Goal: Find specific page/section: Find specific page/section

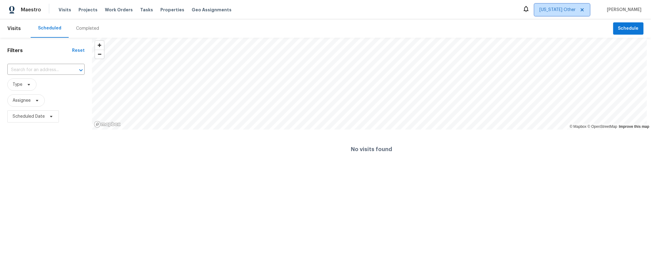
click at [549, 10] on span "[US_STATE] Other" at bounding box center [558, 10] width 36 height 6
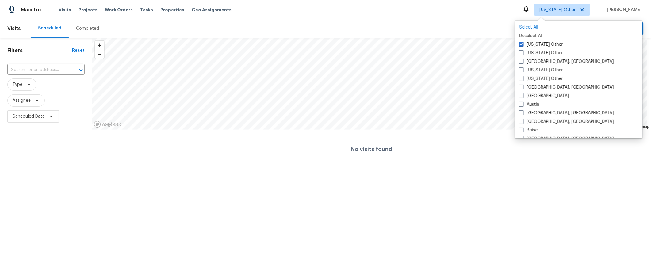
click at [534, 28] on p "Select All" at bounding box center [579, 27] width 119 height 6
checkbox input "true"
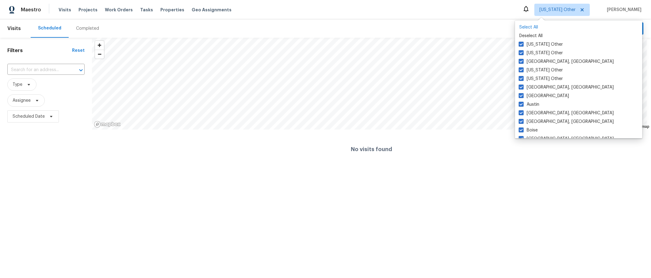
checkbox input "true"
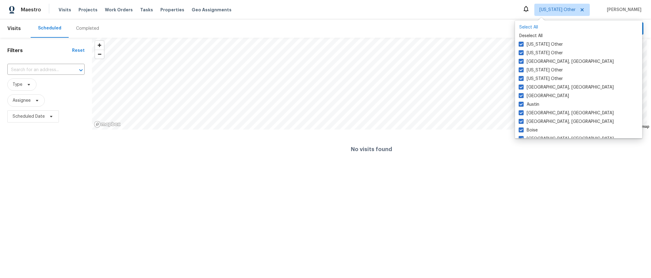
checkbox input "true"
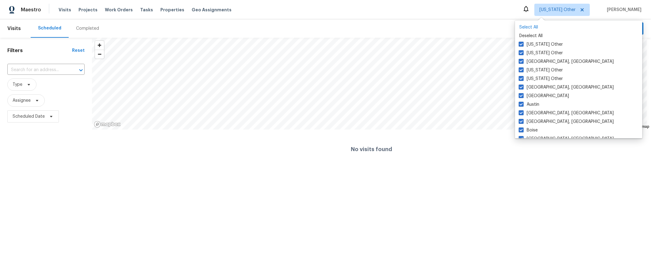
checkbox input "true"
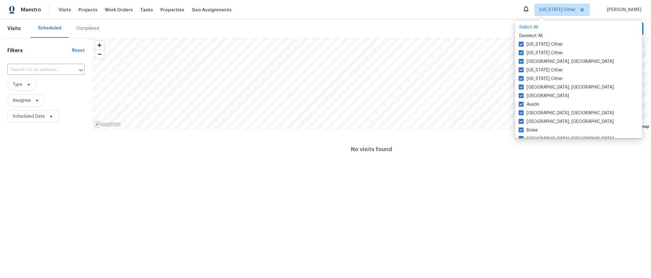
checkbox input "true"
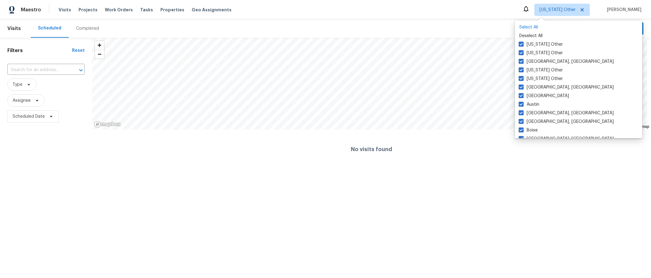
checkbox input "true"
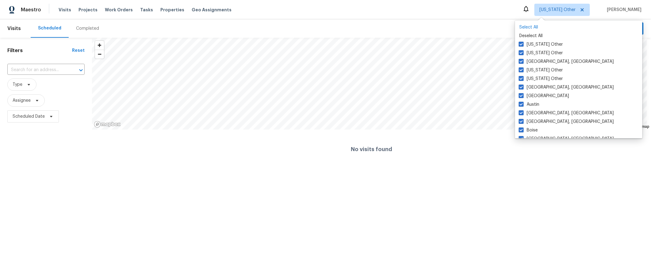
checkbox input "true"
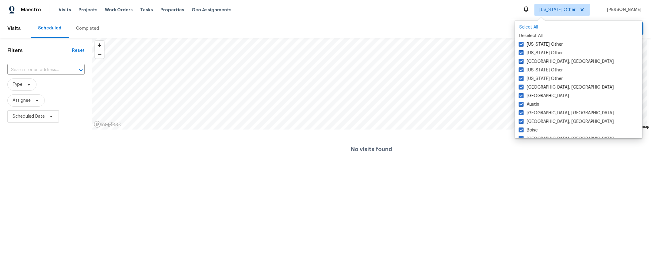
checkbox input "true"
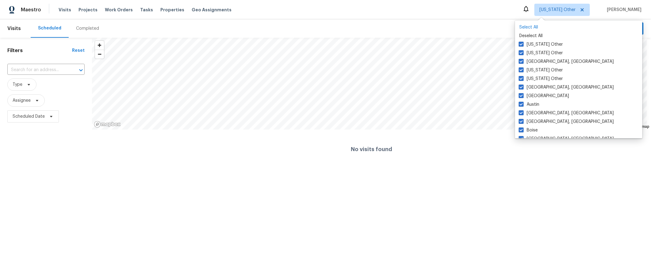
checkbox input "true"
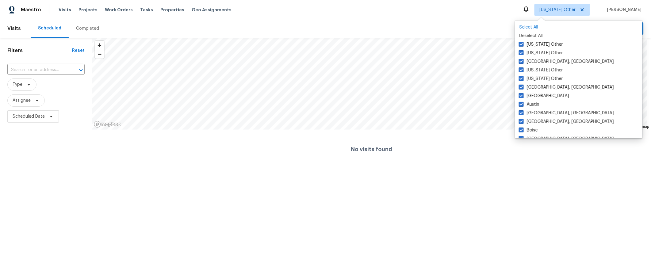
checkbox input "true"
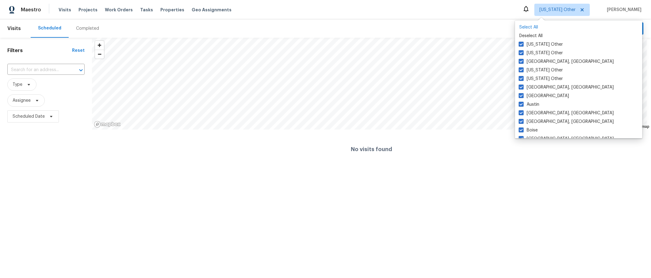
checkbox input "true"
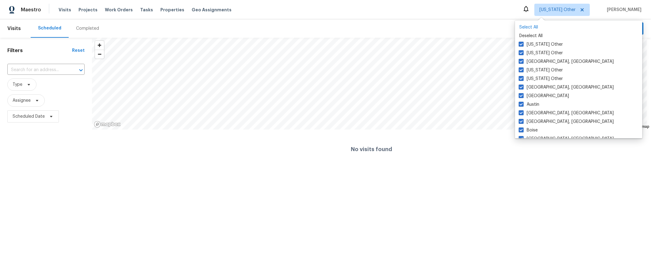
checkbox input "true"
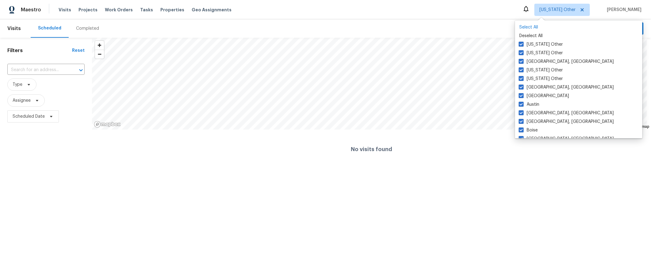
checkbox input "true"
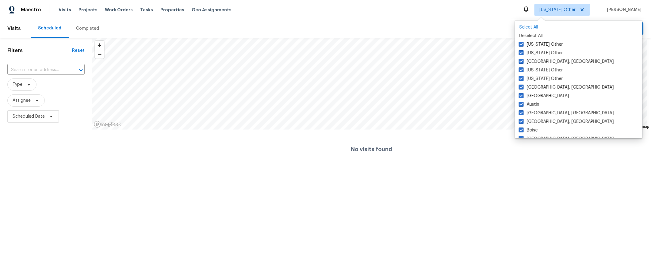
checkbox input "true"
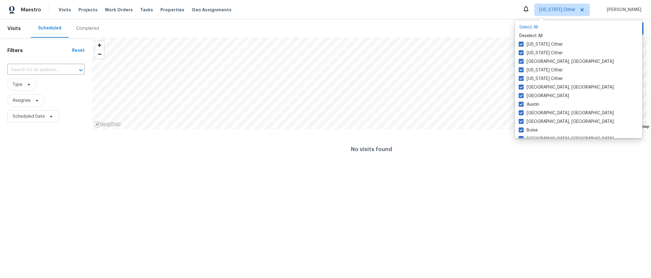
checkbox input "true"
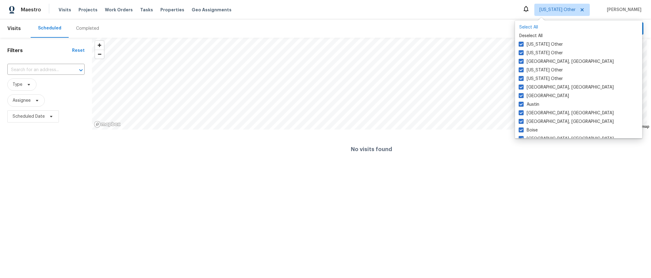
checkbox input "true"
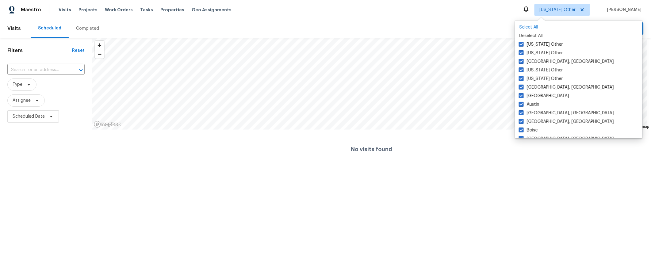
checkbox input "true"
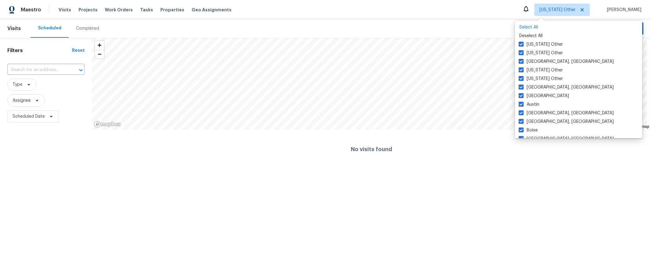
checkbox input "true"
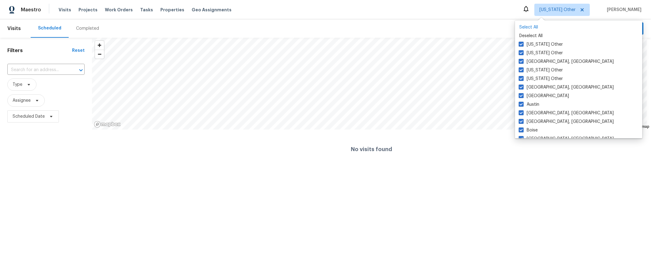
checkbox input "true"
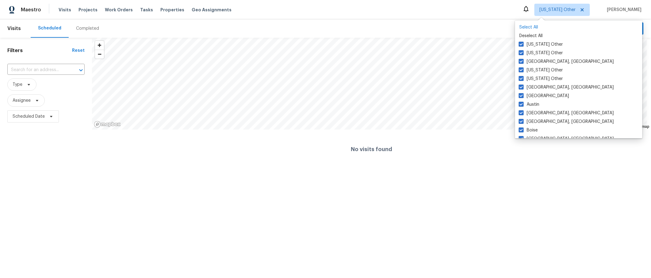
checkbox input "true"
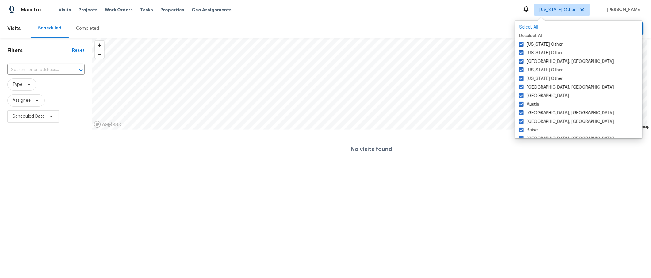
checkbox input "true"
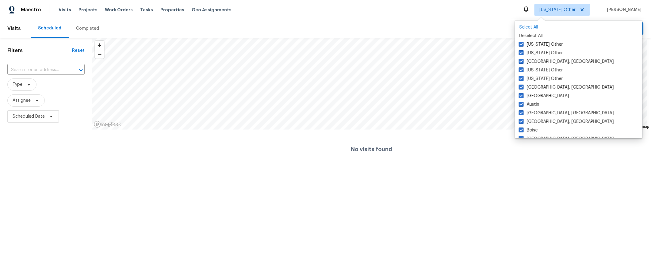
checkbox input "true"
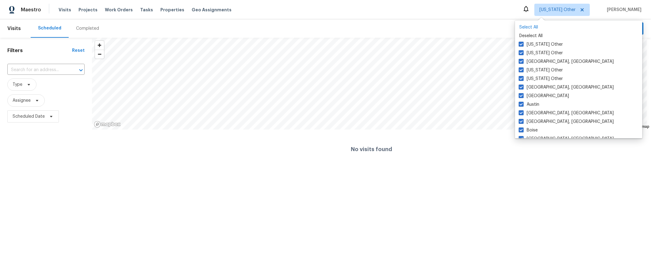
checkbox input "true"
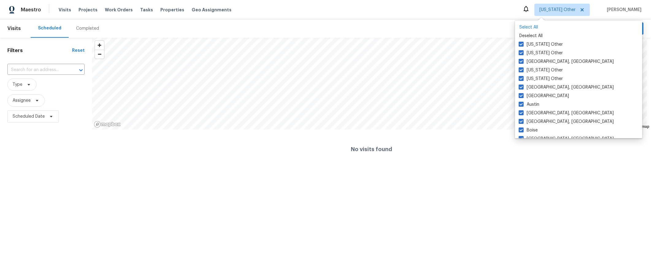
checkbox input "true"
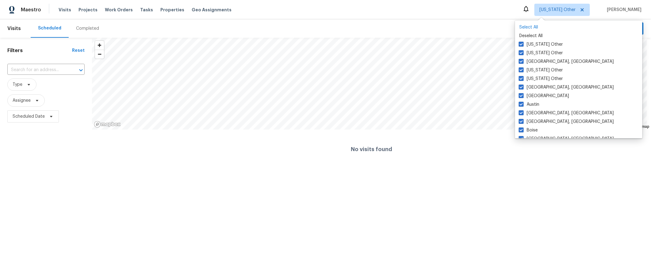
checkbox input "true"
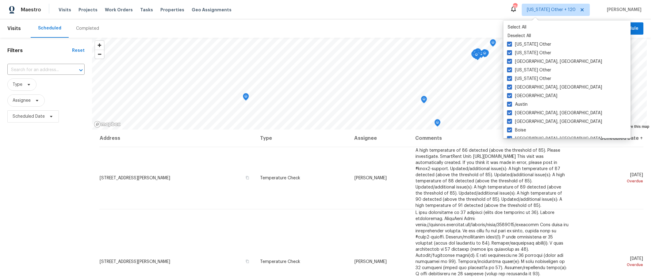
click at [403, 2] on div "Maestro Visits Projects Work Orders Tasks Properties Geo Assignments 750 [US_ST…" at bounding box center [325, 9] width 651 height 19
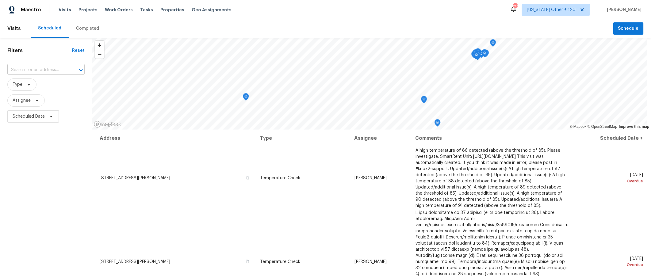
click at [33, 75] on input "text" at bounding box center [37, 70] width 60 height 10
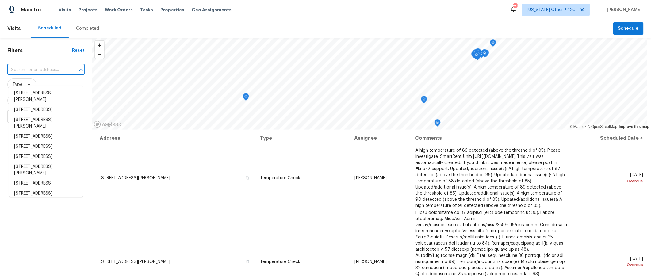
paste input "2017 S Corona Ave"
type input "2017 S Corona Ave"
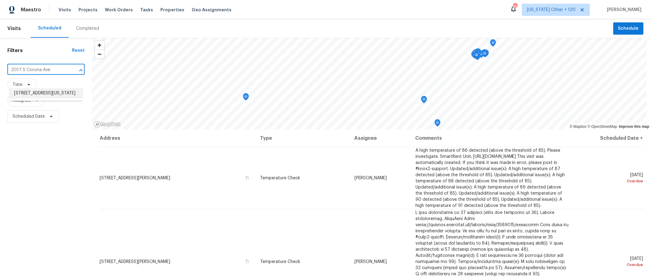
click at [55, 98] on li "[STREET_ADDRESS][US_STATE]" at bounding box center [46, 93] width 74 height 10
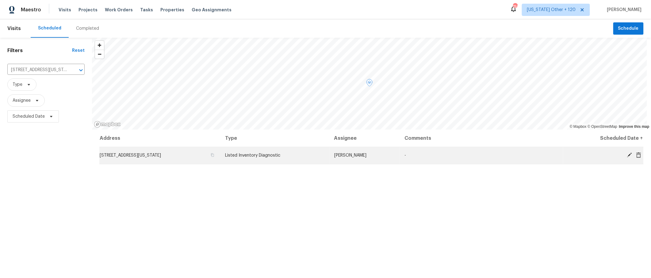
click at [220, 163] on td "[STREET_ADDRESS][US_STATE]" at bounding box center [159, 155] width 121 height 17
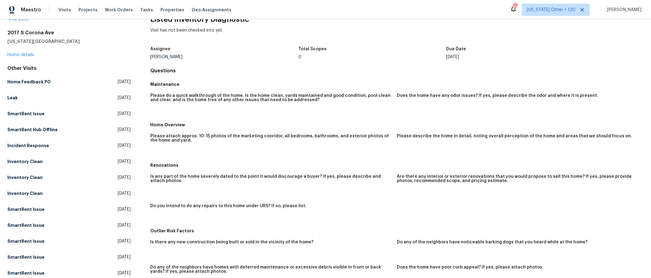
scroll to position [18, 0]
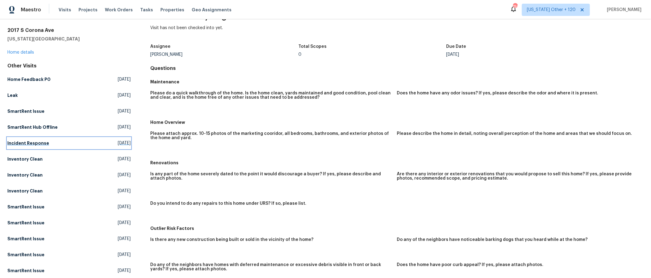
click at [49, 146] on h5 "Incident Response" at bounding box center [28, 143] width 42 height 6
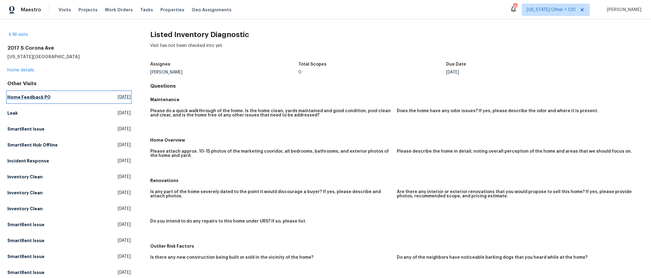
click at [43, 100] on h5 "Home Feedback P0" at bounding box center [28, 97] width 43 height 6
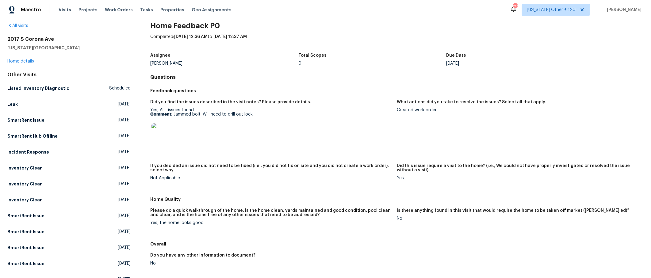
scroll to position [11, 0]
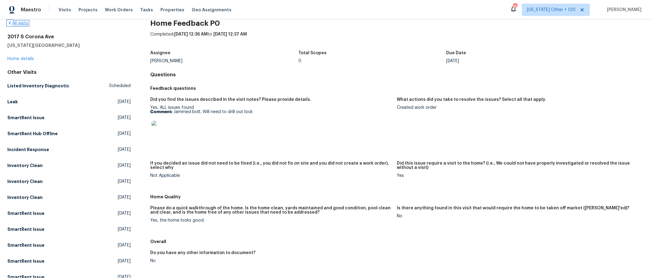
click at [27, 24] on link "All visits" at bounding box center [17, 23] width 21 height 4
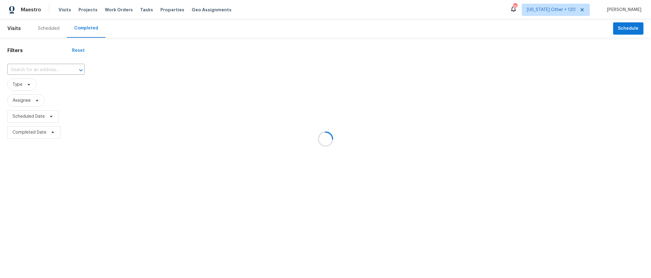
click at [46, 79] on div at bounding box center [325, 139] width 651 height 278
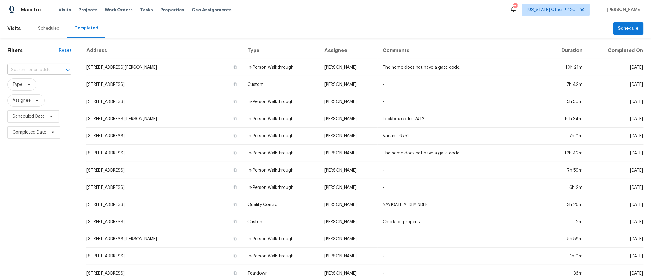
click at [41, 75] on input "text" at bounding box center [30, 70] width 47 height 10
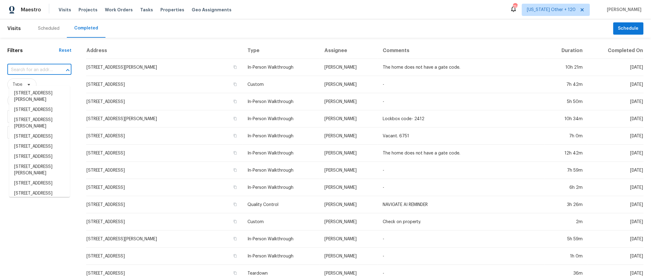
paste input "[STREET_ADDRESS][US_STATE]"
type input "[STREET_ADDRESS][US_STATE]"
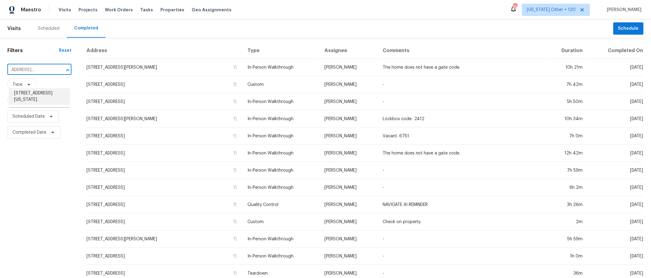
click at [41, 97] on li "[STREET_ADDRESS][US_STATE]" at bounding box center [39, 96] width 61 height 17
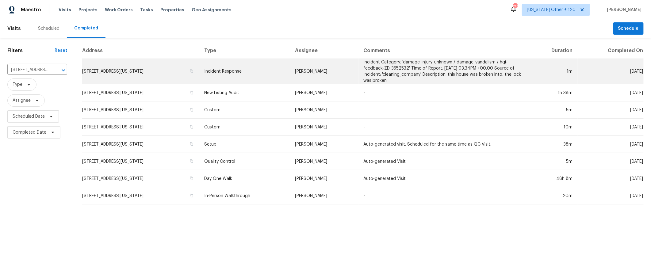
click at [123, 78] on td "[STREET_ADDRESS][US_STATE]" at bounding box center [140, 71] width 117 height 25
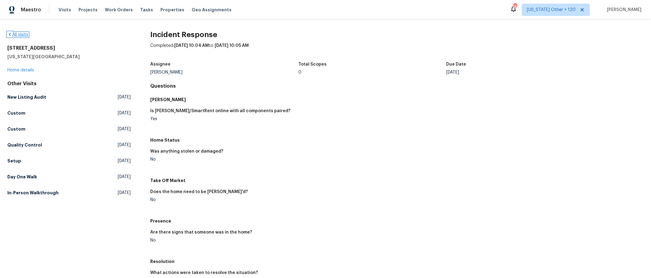
click at [22, 33] on link "All visits" at bounding box center [17, 35] width 21 height 4
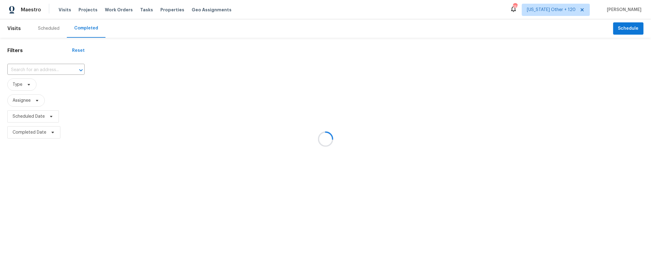
click at [38, 75] on div at bounding box center [325, 139] width 651 height 278
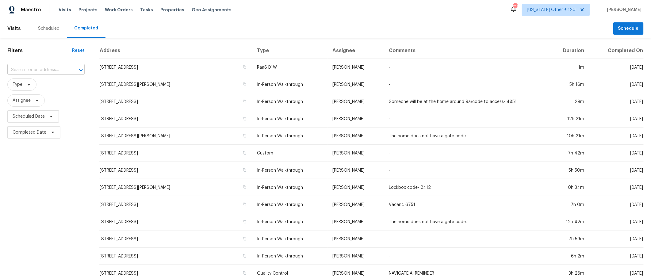
click at [47, 75] on input "text" at bounding box center [37, 70] width 60 height 10
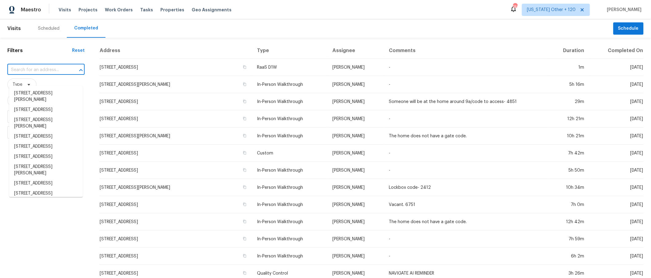
paste input "[STREET_ADDRESS]"
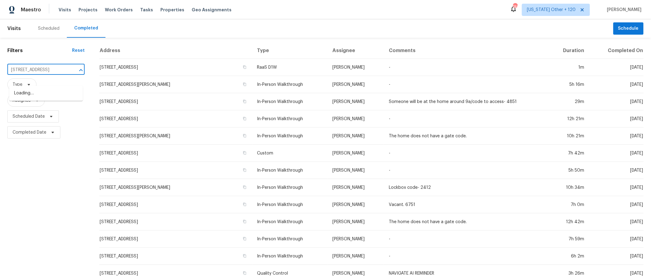
scroll to position [0, 30]
type input "[STREET_ADDRESS]"
click at [62, 95] on li "[STREET_ADDRESS]" at bounding box center [46, 93] width 74 height 10
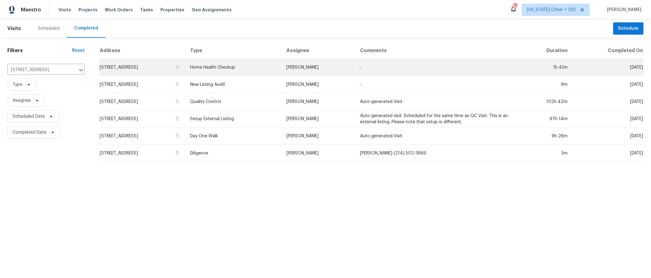
click at [164, 72] on td "[STREET_ADDRESS]" at bounding box center [142, 67] width 86 height 17
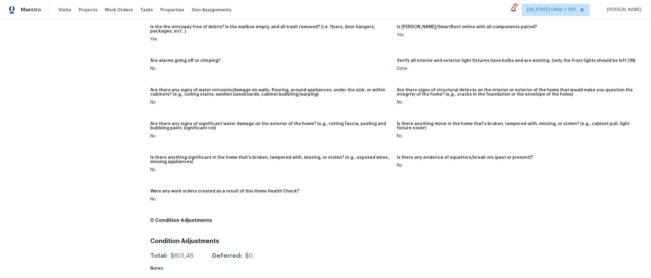
scroll to position [456, 0]
